Goal: Navigation & Orientation: Find specific page/section

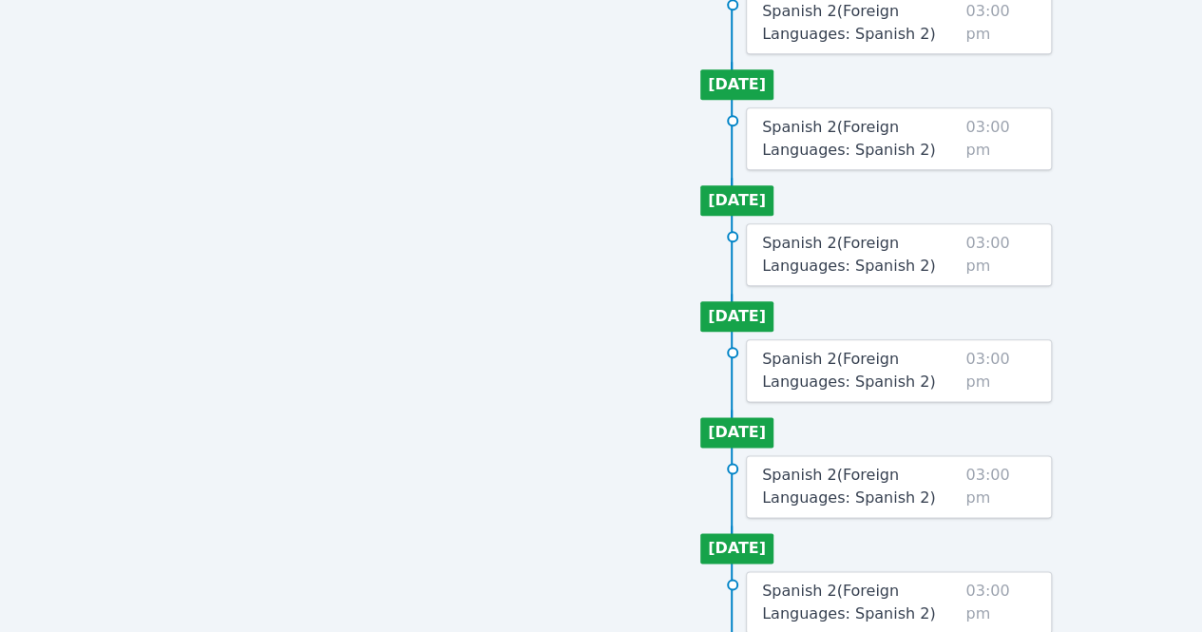
scroll to position [1002, 0]
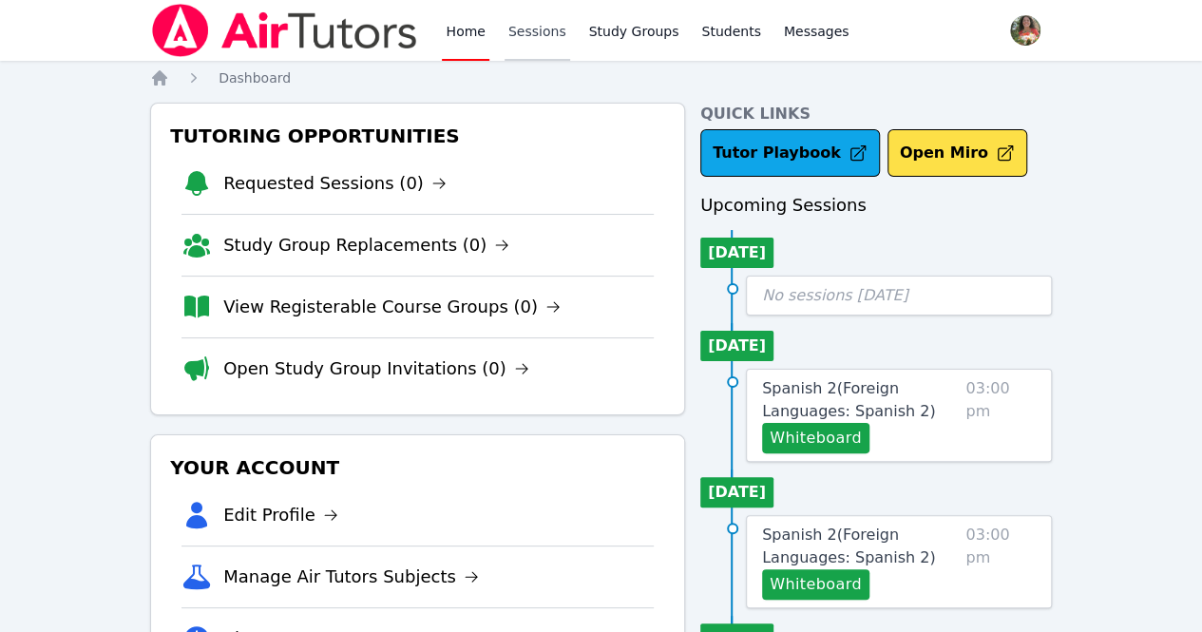
click at [540, 29] on link "Sessions" at bounding box center [538, 30] width 66 height 61
